Goal: Browse casually

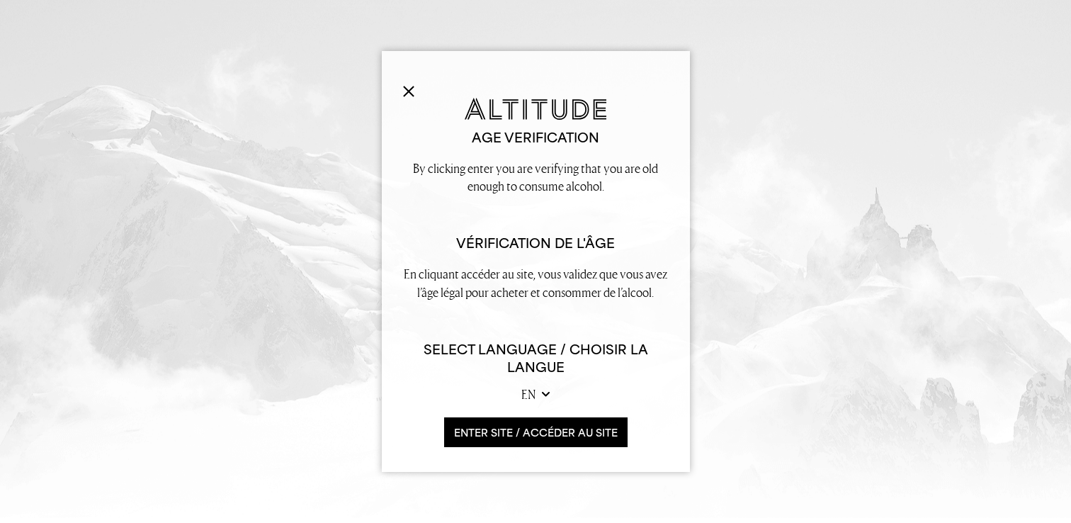
click at [527, 429] on button "ENTER SITE / accéder au site" at bounding box center [536, 432] width 184 height 30
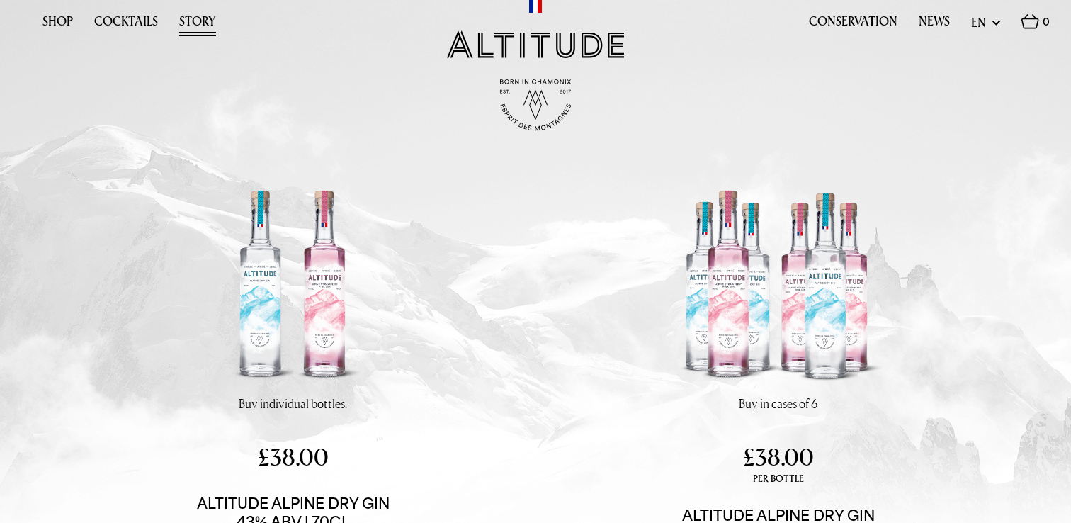
click at [205, 21] on link "Story" at bounding box center [197, 25] width 37 height 22
click at [289, 313] on img at bounding box center [293, 288] width 214 height 214
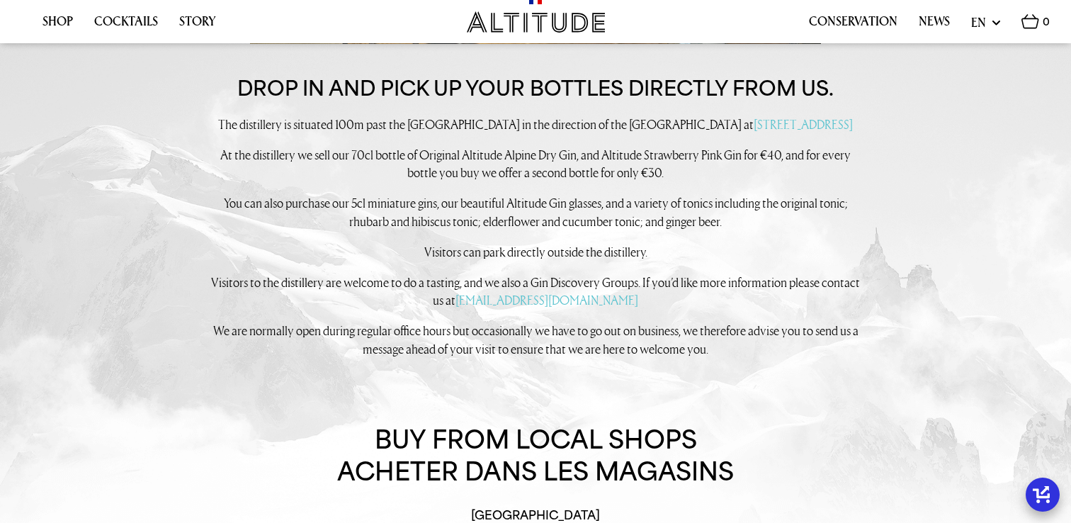
scroll to position [1218, 0]
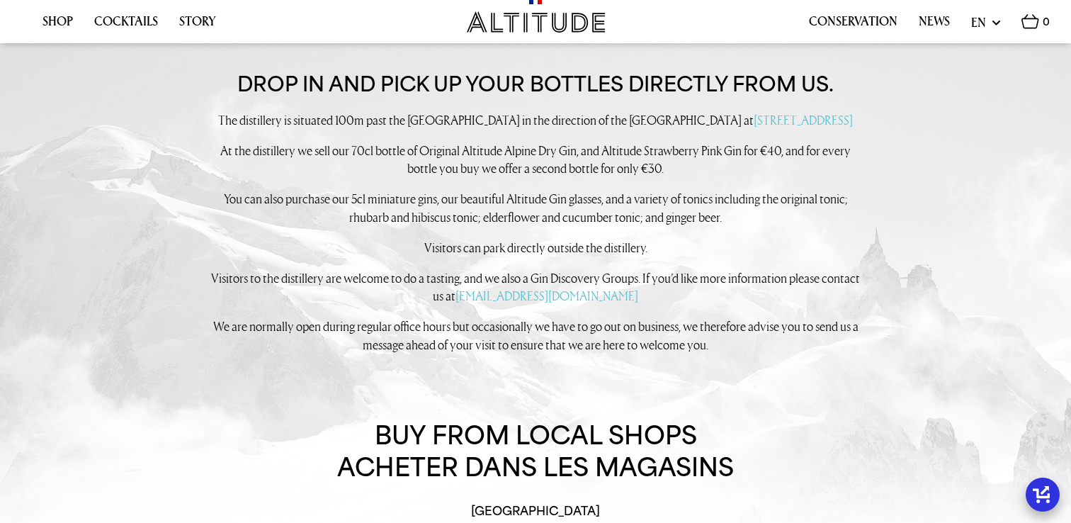
click at [665, 410] on div "Buy individual bottles. Buy in cases of 6 €40,00 EUR £38.00 per bottle Altitude…" at bounding box center [536, 358] width 964 height 2790
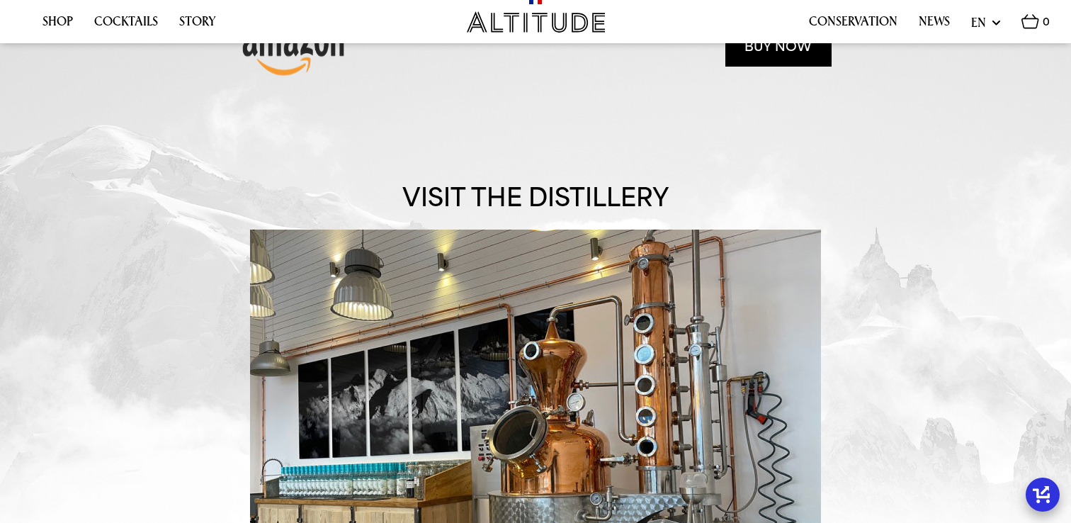
scroll to position [597, 0]
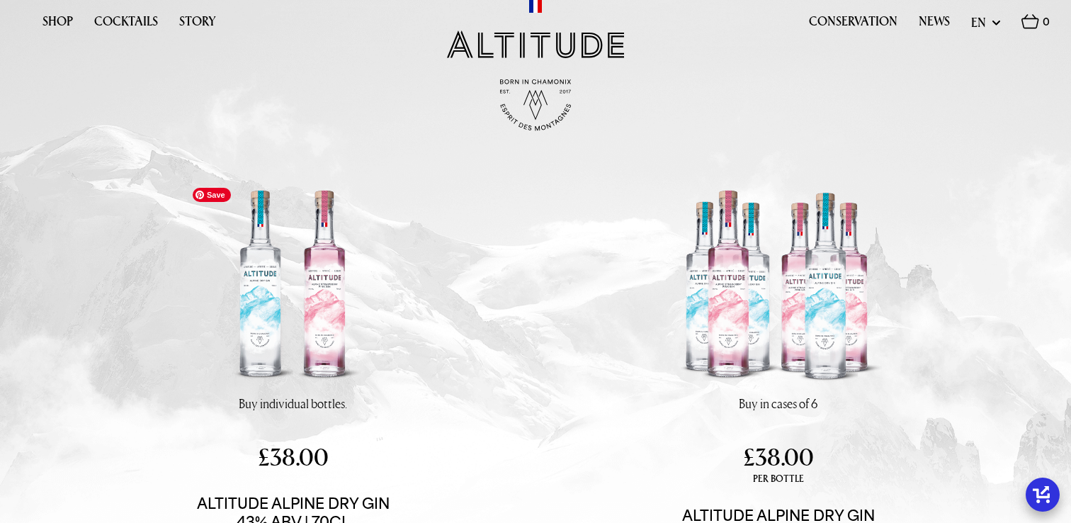
click at [321, 323] on img at bounding box center [293, 288] width 214 height 214
